Goal: Navigation & Orientation: Find specific page/section

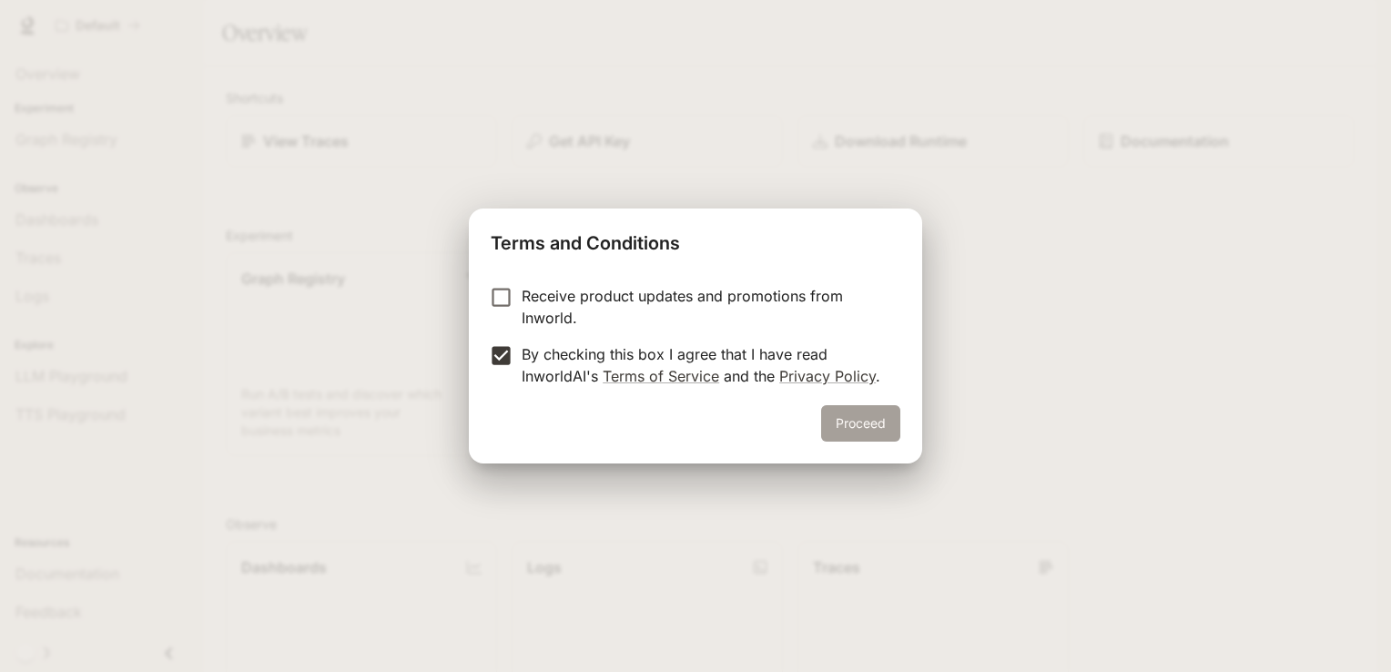
click at [854, 420] on button "Proceed" at bounding box center [860, 423] width 79 height 36
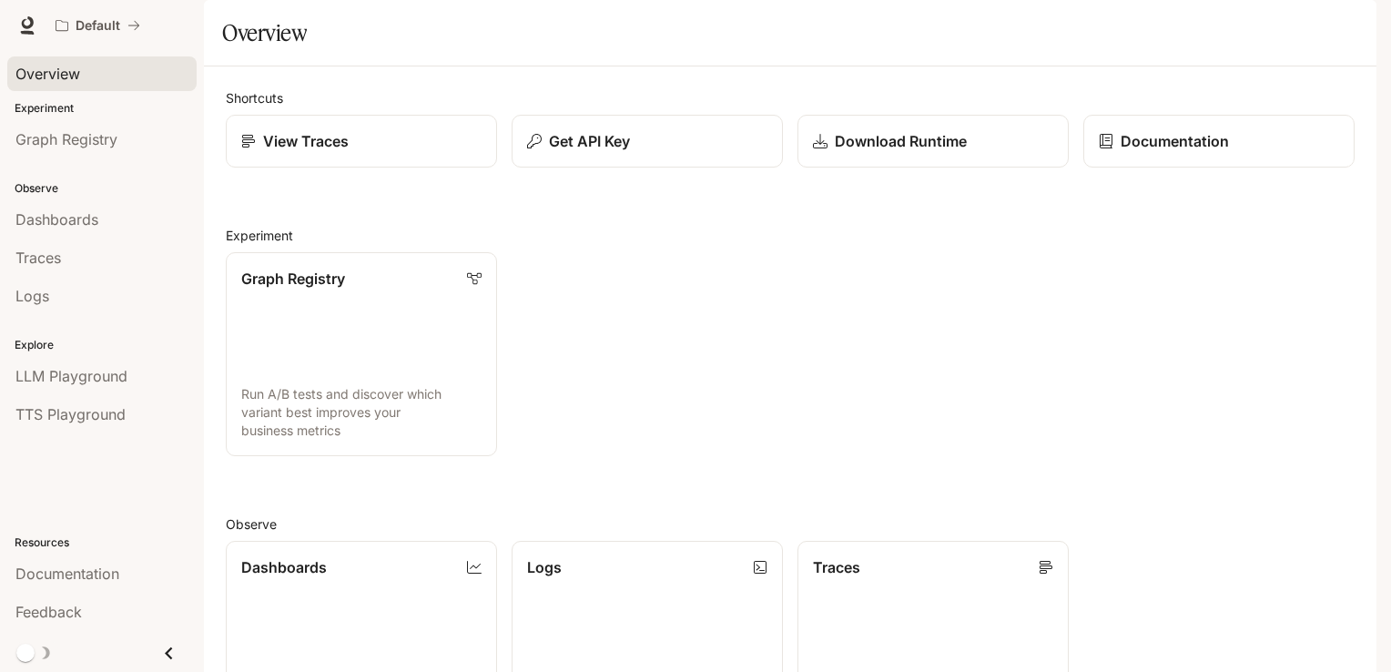
click at [48, 81] on span "Overview" at bounding box center [47, 74] width 65 height 22
click at [87, 221] on span "Dashboards" at bounding box center [56, 219] width 83 height 22
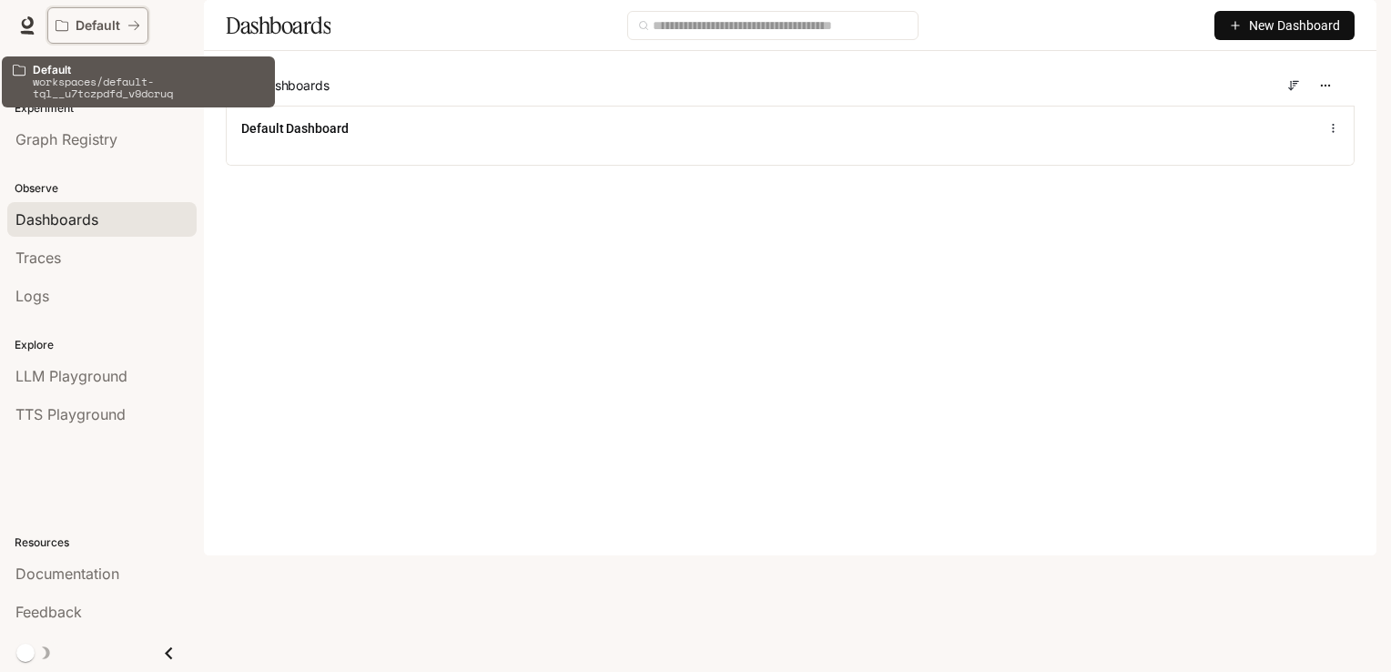
click at [105, 24] on p "Default" at bounding box center [98, 25] width 45 height 15
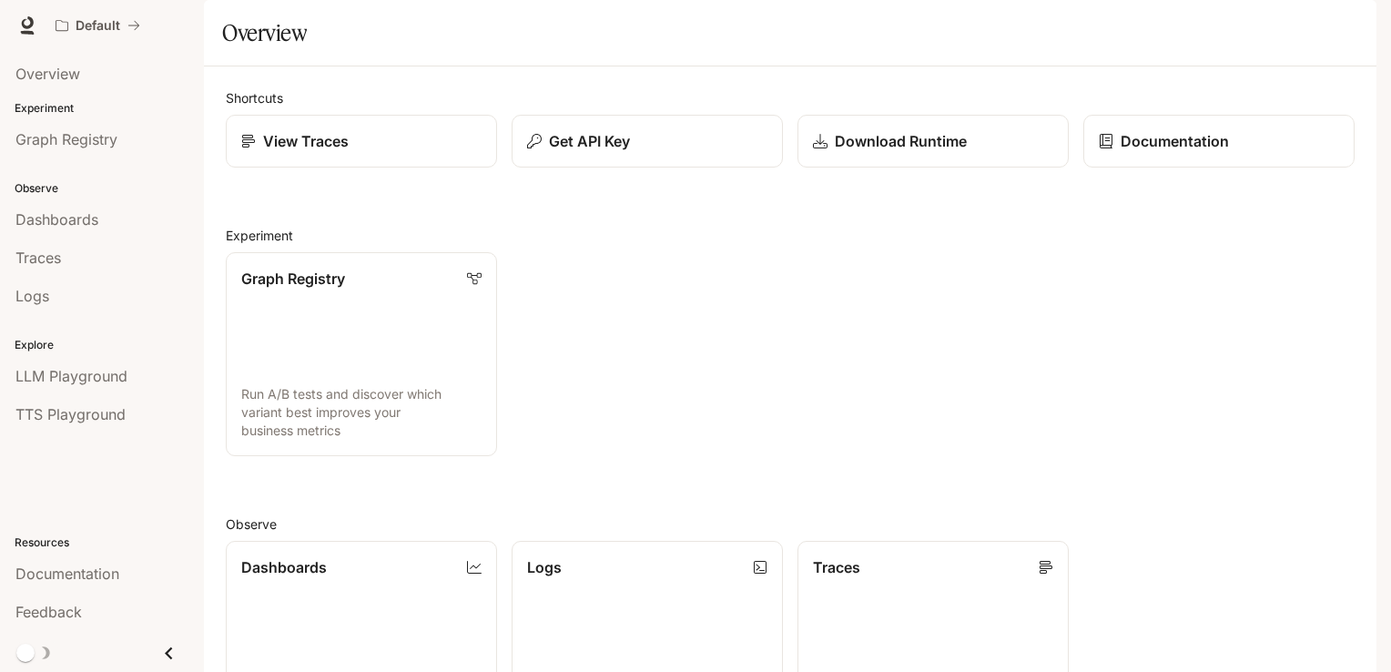
scroll to position [440, 0]
click at [56, 221] on span "Dashboards" at bounding box center [56, 219] width 83 height 22
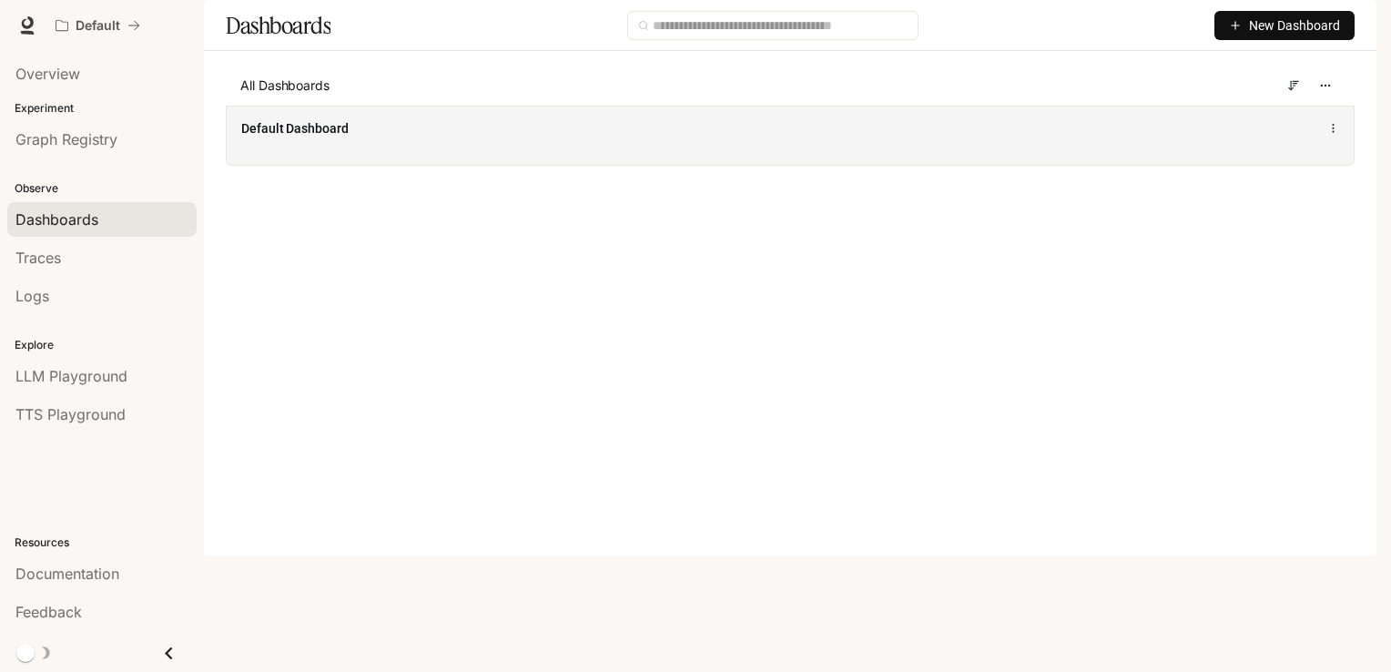
click at [437, 137] on div "Default Dashboard" at bounding box center [557, 128] width 633 height 18
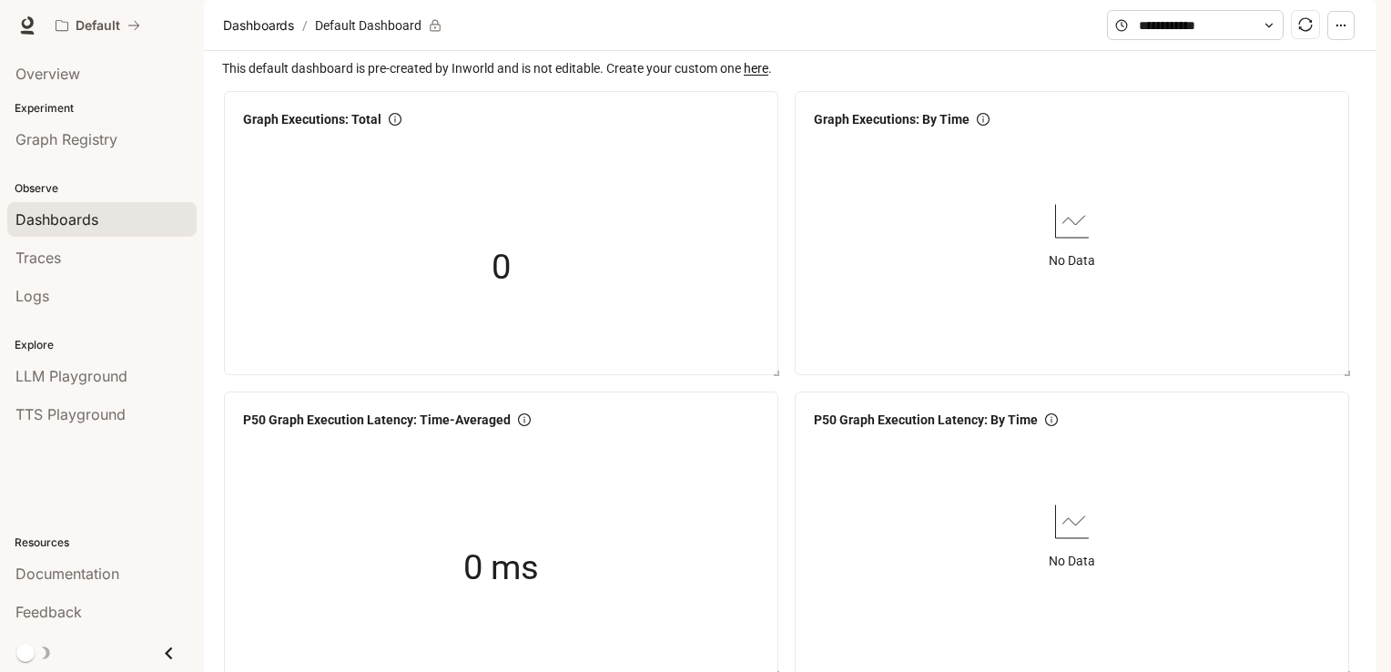
click at [1346, 30] on img "button" at bounding box center [1350, 25] width 25 height 25
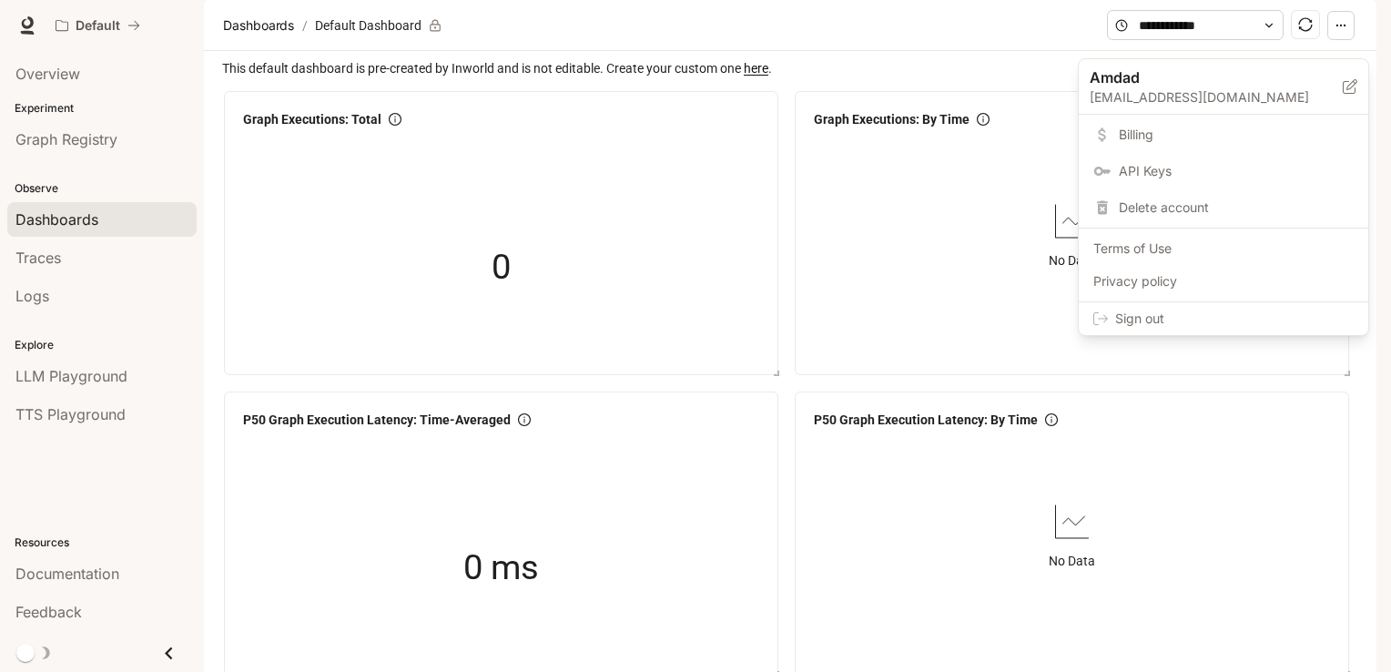
click at [1155, 310] on span "Sign out" at bounding box center [1234, 318] width 238 height 18
